Goal: Contribute content: Contribute content

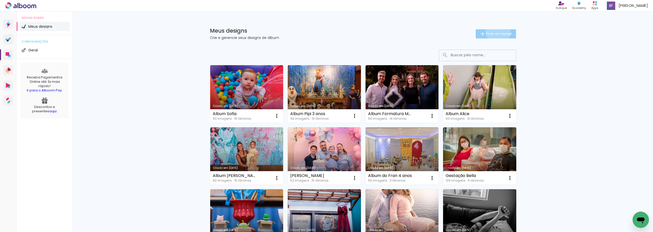
click at [435, 32] on span "Criar um design" at bounding box center [499, 33] width 27 height 3
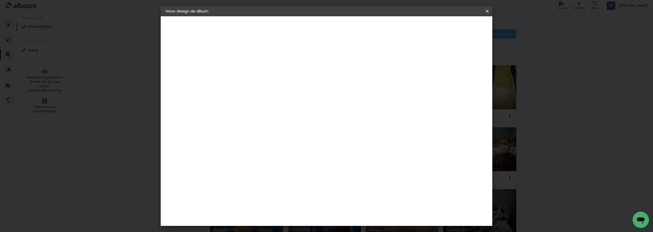
click at [249, 68] on input at bounding box center [249, 69] width 0 height 8
type input "S"
type input "Album [PERSON_NAME]"
type paper-input "Album [PERSON_NAME]"
click at [0, 0] on slot "Avançar" at bounding box center [0, 0] width 0 height 0
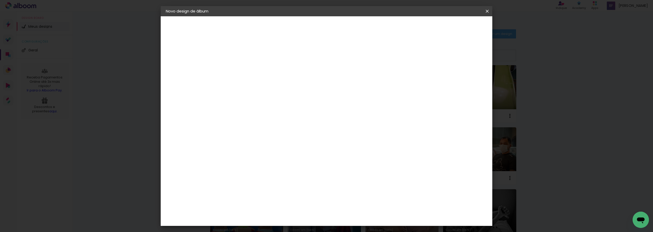
click at [279, 94] on input at bounding box center [262, 97] width 52 height 6
type input "go"
type paper-input "go"
click at [279, 120] on paper-item "Go image" at bounding box center [257, 116] width 45 height 13
click at [258, 117] on div "Go image" at bounding box center [252, 116] width 12 height 8
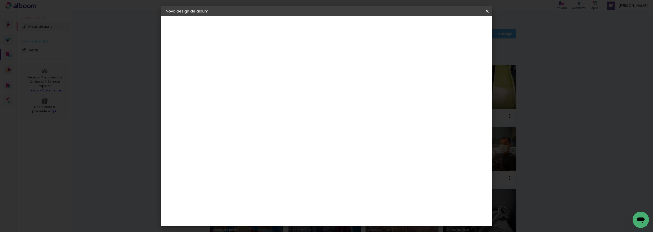
click at [258, 117] on div "Go image" at bounding box center [252, 116] width 12 height 8
click at [268, 111] on paper-item "Go image" at bounding box center [257, 116] width 45 height 13
click at [0, 0] on slot "Avançar" at bounding box center [0, 0] width 0 height 0
click at [269, 85] on input "text" at bounding box center [259, 89] width 20 height 8
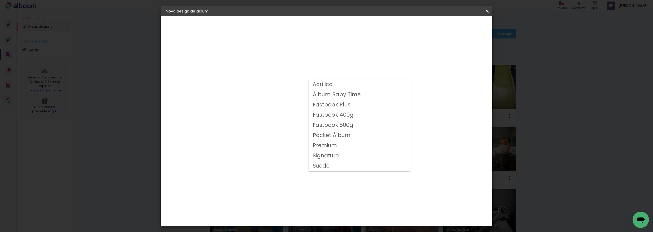
click at [0, 0] on slot "Fastbook 400g" at bounding box center [0, 0] width 0 height 0
type input "Fastbook 400g"
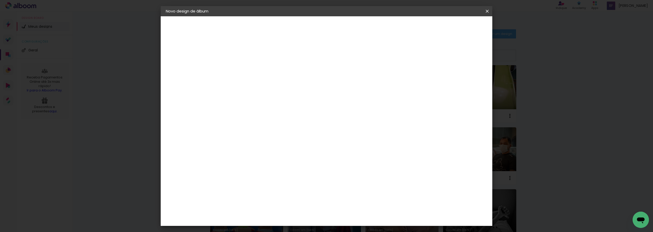
click at [332, 30] on paper-button "Avançar" at bounding box center [319, 27] width 25 height 9
click at [435, 77] on div "20.32 cm Largura da página 20.32 cm Altura 40.64 cm Largura da lâmina (2 página…" at bounding box center [348, 81] width 226 height 41
click at [426, 55] on div at bounding box center [424, 55] width 5 height 5
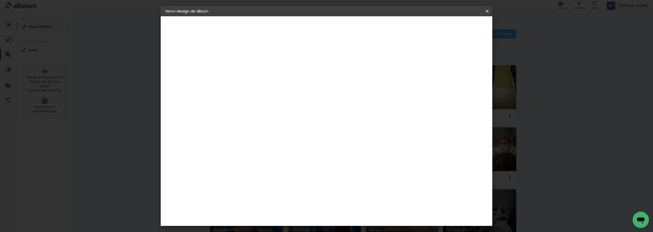
type paper-checkbox "on"
click at [435, 27] on span "Iniciar design" at bounding box center [443, 27] width 23 height 4
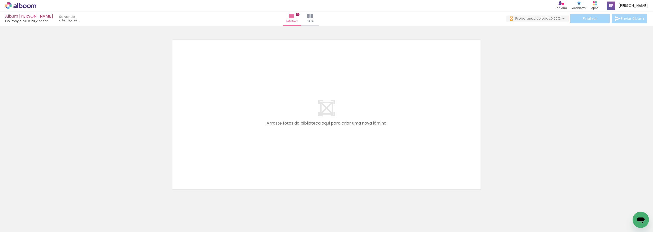
scroll to position [16, 0]
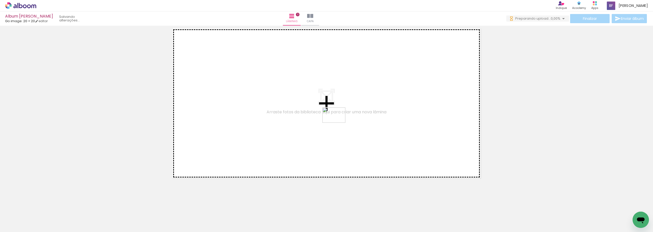
drag, startPoint x: 252, startPoint y: 219, endPoint x: 338, endPoint y: 123, distance: 128.4
click at [338, 123] on quentale-workspace at bounding box center [326, 116] width 653 height 232
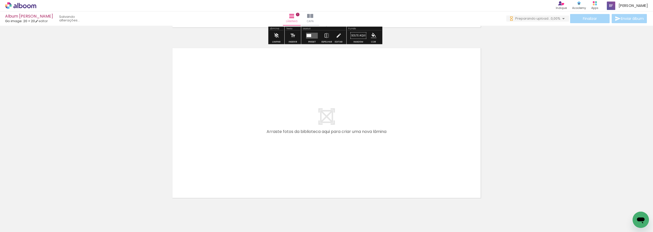
scroll to position [187, 0]
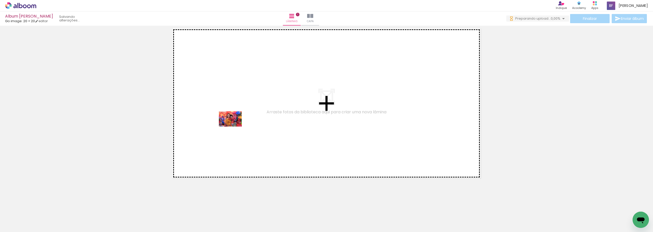
drag, startPoint x: 57, startPoint y: 218, endPoint x: 234, endPoint y: 124, distance: 200.2
click at [234, 124] on quentale-workspace at bounding box center [326, 116] width 653 height 232
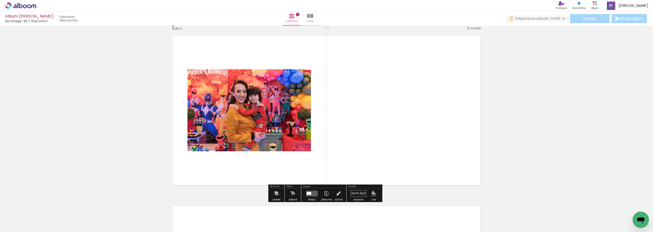
scroll to position [177, 0]
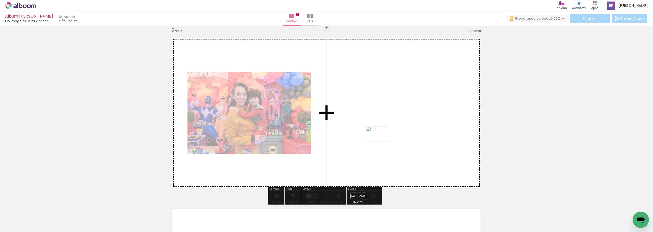
drag, startPoint x: 84, startPoint y: 215, endPoint x: 381, endPoint y: 142, distance: 306.1
click at [381, 142] on quentale-workspace at bounding box center [326, 116] width 653 height 232
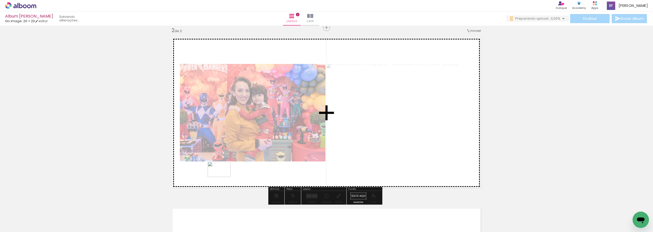
drag, startPoint x: 134, startPoint y: 192, endPoint x: 223, endPoint y: 177, distance: 90.0
click at [223, 177] on quentale-workspace at bounding box center [326, 116] width 653 height 232
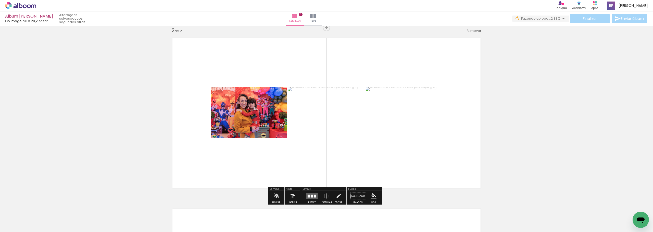
click at [314, 196] on div at bounding box center [315, 196] width 3 height 3
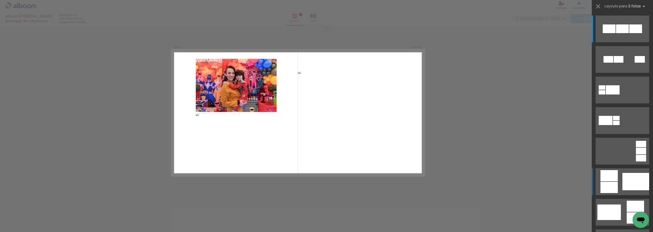
click at [435, 179] on div at bounding box center [635, 181] width 27 height 17
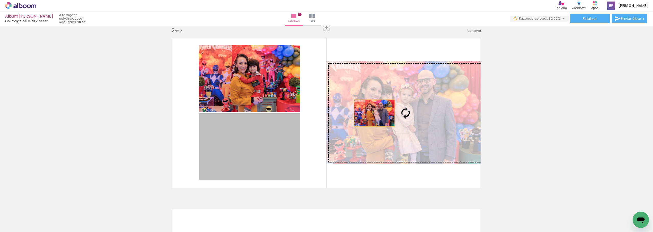
drag, startPoint x: 247, startPoint y: 149, endPoint x: 410, endPoint y: 101, distance: 170.4
click at [0, 0] on slot at bounding box center [0, 0] width 0 height 0
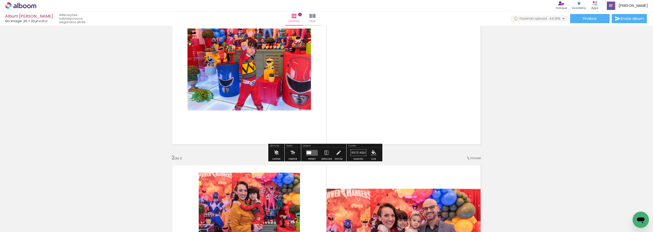
scroll to position [24, 0]
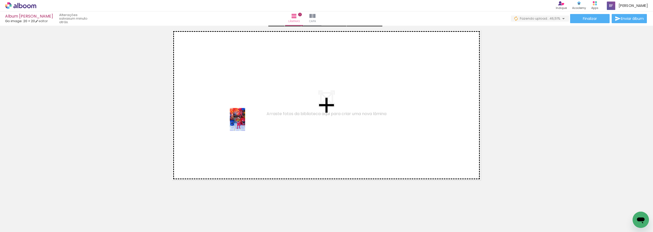
drag, startPoint x: 241, startPoint y: 170, endPoint x: 246, endPoint y: 121, distance: 49.5
click at [246, 121] on quentale-workspace at bounding box center [326, 116] width 653 height 232
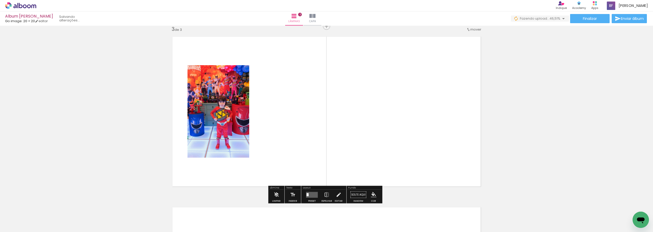
scroll to position [348, 0]
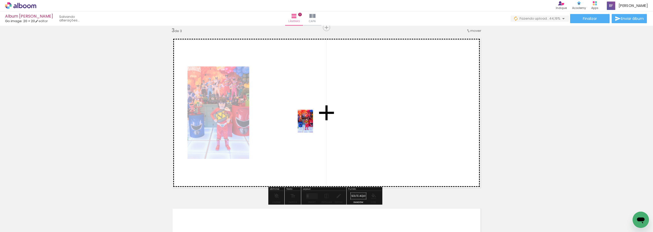
drag, startPoint x: 199, startPoint y: 213, endPoint x: 313, endPoint y: 125, distance: 143.7
click at [313, 125] on quentale-workspace at bounding box center [326, 116] width 653 height 232
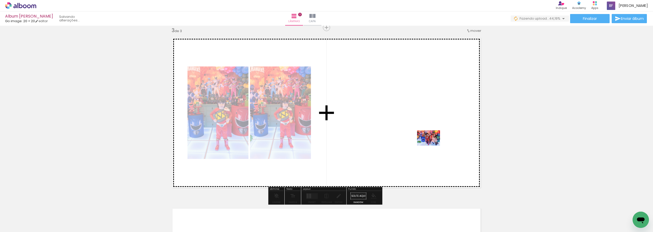
drag, startPoint x: 172, startPoint y: 216, endPoint x: 432, endPoint y: 146, distance: 269.2
click at [432, 146] on quentale-workspace at bounding box center [326, 116] width 653 height 232
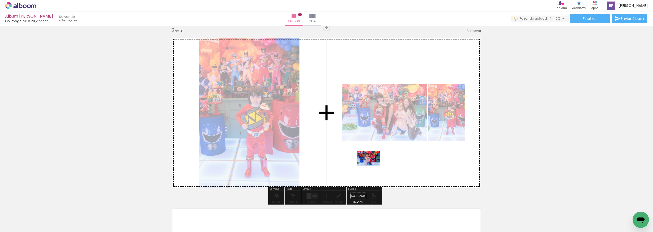
drag, startPoint x: 140, startPoint y: 218, endPoint x: 372, endPoint y: 166, distance: 237.8
click at [372, 166] on quentale-workspace at bounding box center [326, 116] width 653 height 232
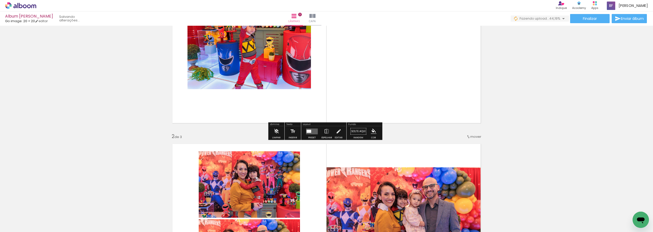
scroll to position [68, 0]
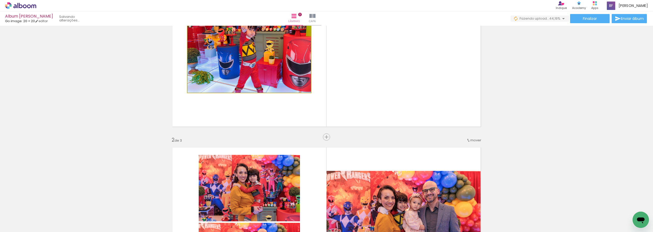
click at [286, 62] on quentale-photo at bounding box center [248, 52] width 123 height 82
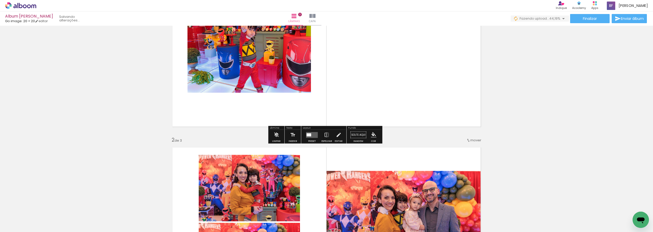
click at [310, 133] on quentale-layouter at bounding box center [312, 135] width 12 height 6
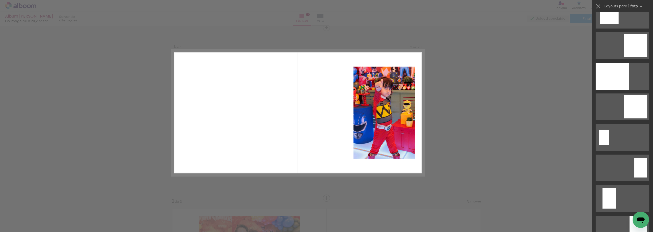
scroll to position [842, 0]
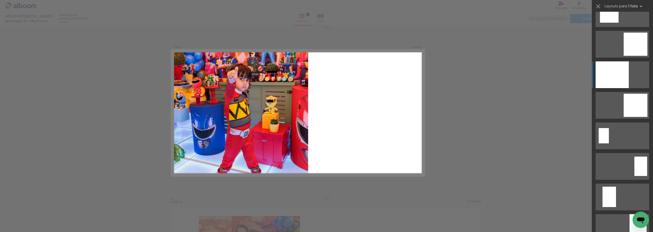
click at [435, 76] on div at bounding box center [611, 74] width 33 height 27
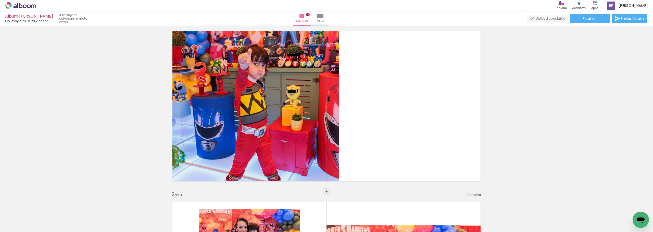
scroll to position [102, 0]
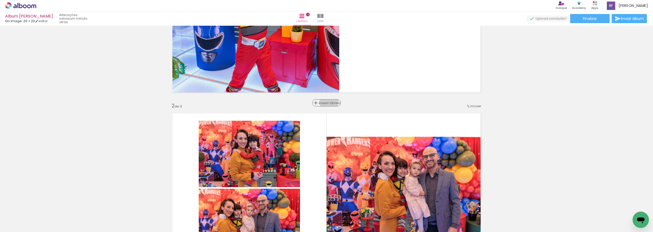
click at [327, 102] on span "Inserir lâmina" at bounding box center [329, 102] width 20 height 3
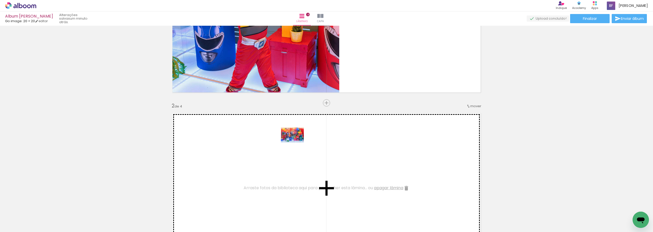
drag, startPoint x: 311, startPoint y: 216, endPoint x: 296, endPoint y: 143, distance: 74.4
click at [296, 143] on quentale-workspace at bounding box center [326, 116] width 653 height 232
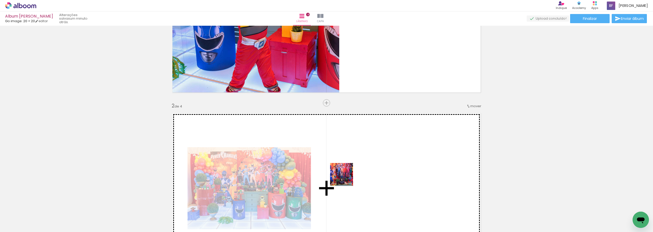
drag, startPoint x: 336, startPoint y: 218, endPoint x: 364, endPoint y: 164, distance: 60.9
click at [364, 164] on quentale-workspace at bounding box center [326, 116] width 653 height 232
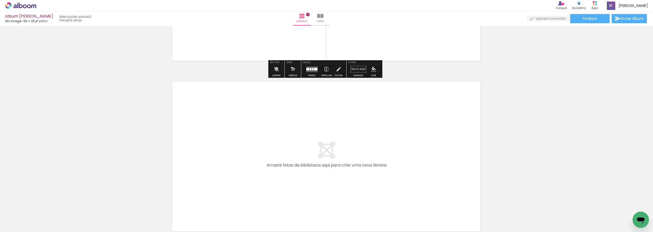
scroll to position [699, 0]
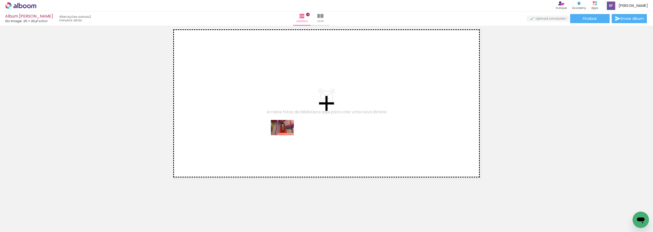
drag, startPoint x: 282, startPoint y: 218, endPoint x: 286, endPoint y: 135, distance: 82.2
click at [286, 135] on quentale-workspace at bounding box center [326, 116] width 653 height 232
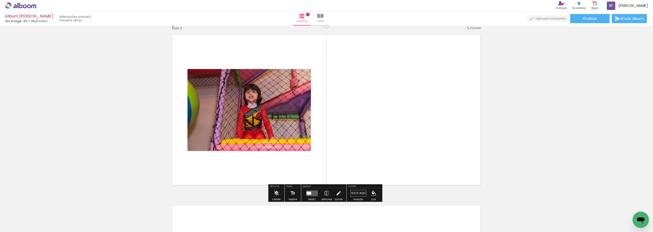
scroll to position [690, 0]
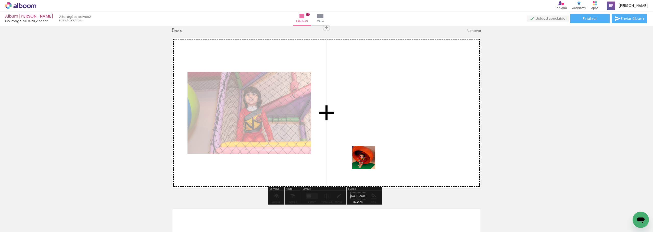
drag, startPoint x: 365, startPoint y: 219, endPoint x: 370, endPoint y: 131, distance: 88.9
click at [370, 131] on quentale-workspace at bounding box center [326, 116] width 653 height 232
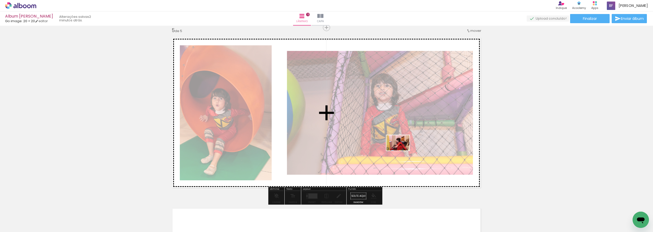
drag, startPoint x: 402, startPoint y: 218, endPoint x: 402, endPoint y: 151, distance: 67.6
click at [402, 151] on quentale-workspace at bounding box center [326, 116] width 653 height 232
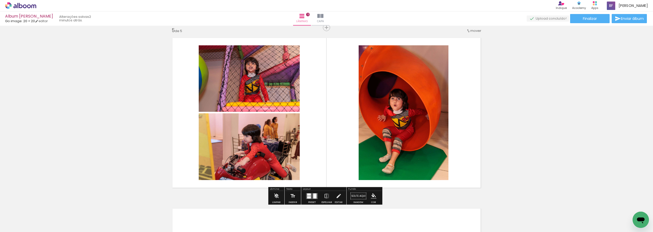
click at [23, 201] on input "Todas as fotos" at bounding box center [14, 217] width 19 height 4
click at [0, 0] on slot "Não utilizadas" at bounding box center [0, 0] width 0 height 0
type input "Não utilizadas"
